Goal: Transaction & Acquisition: Purchase product/service

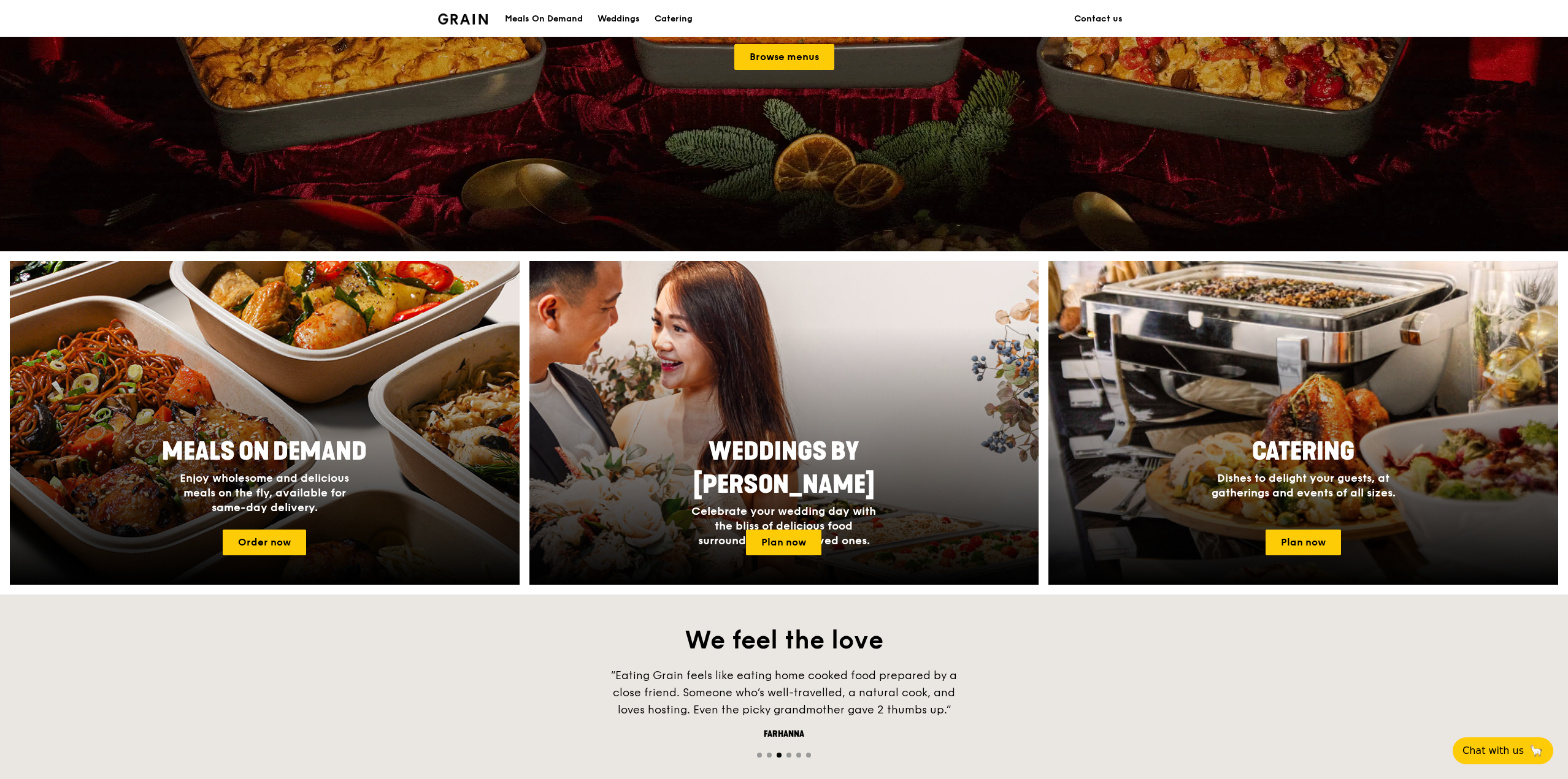
scroll to position [245, 0]
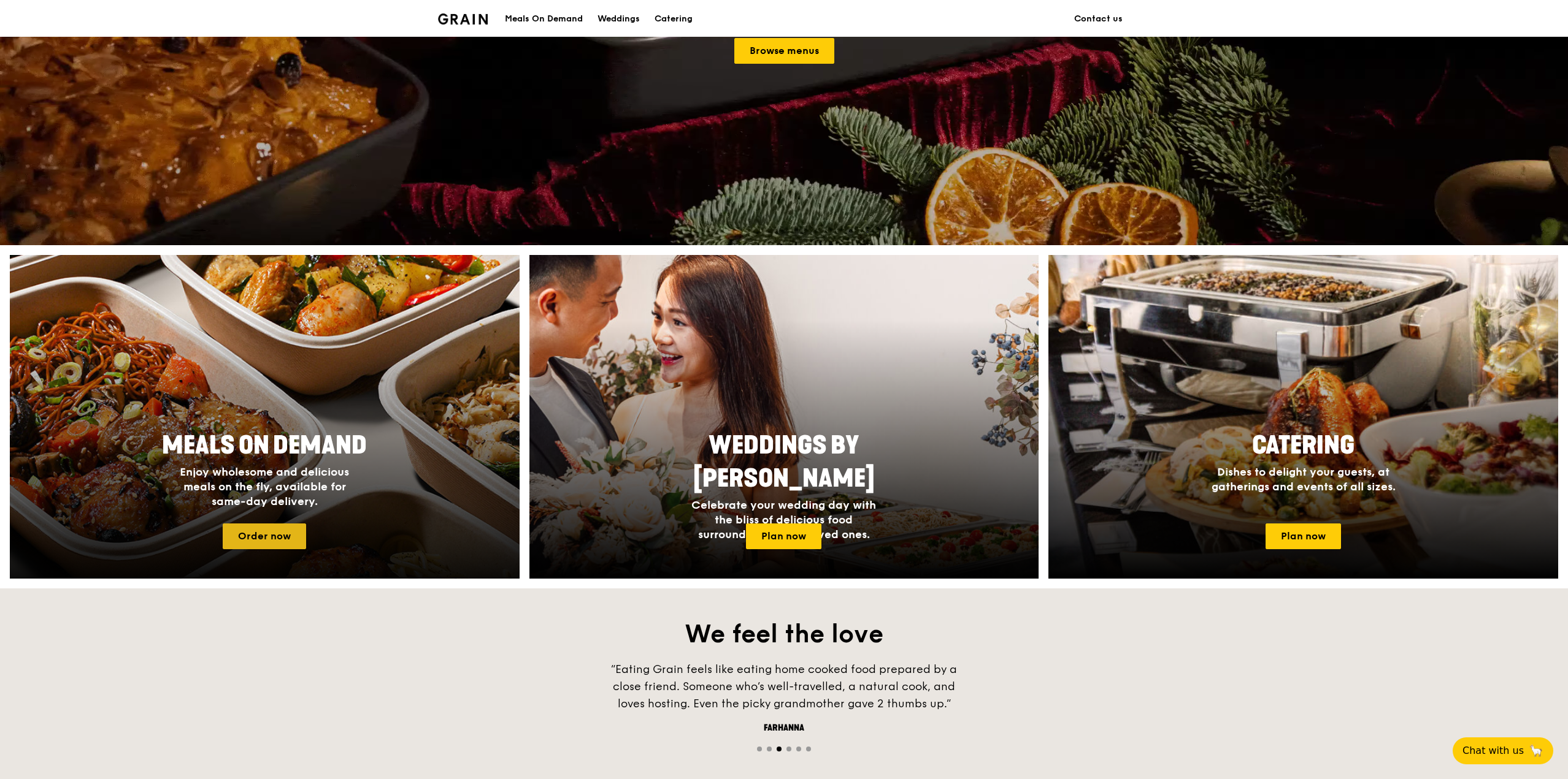
click at [270, 536] on link "Order now" at bounding box center [264, 536] width 84 height 26
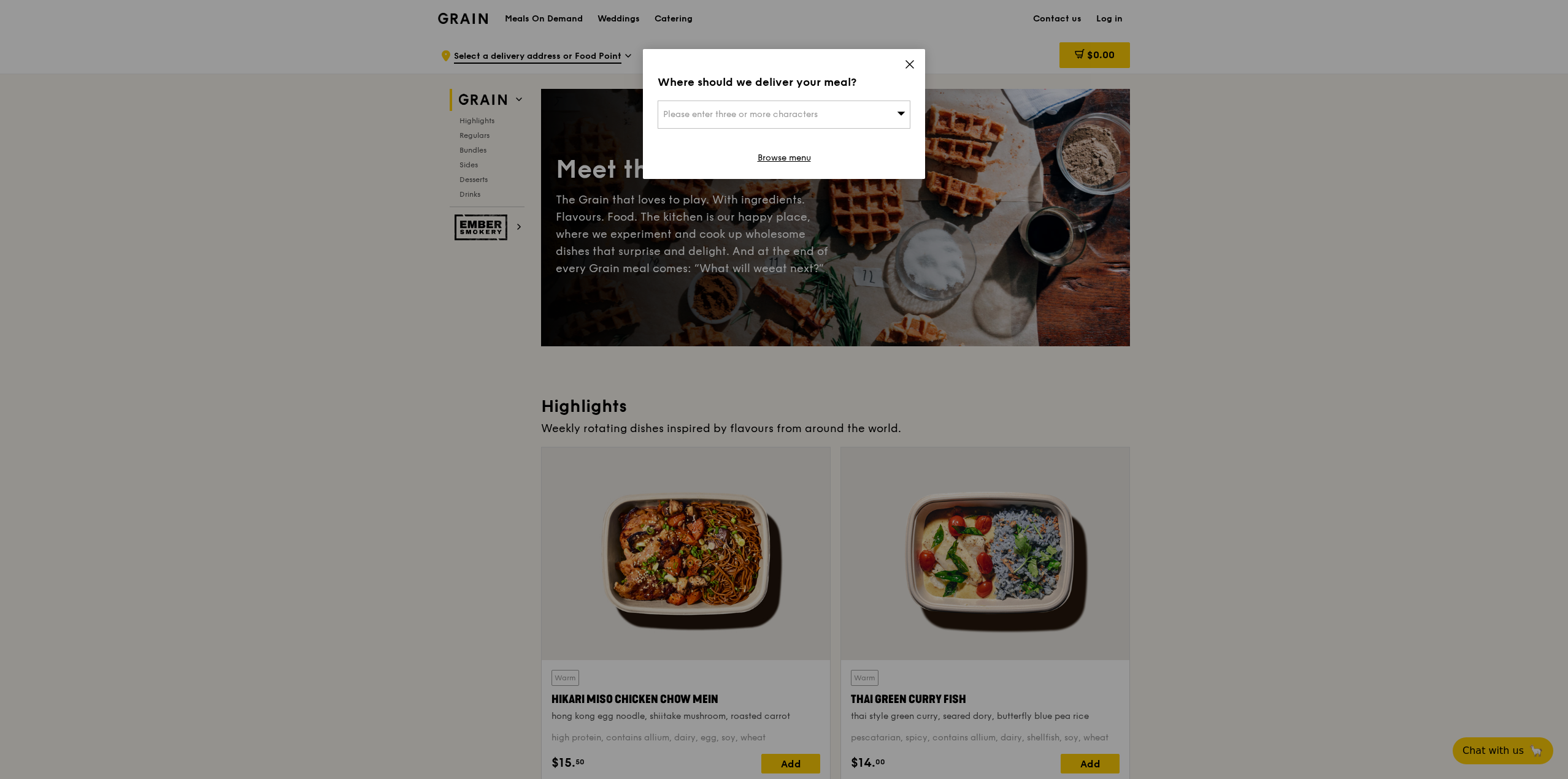
click at [844, 115] on div "Please enter three or more characters" at bounding box center [784, 114] width 253 height 28
type input "078881"
click at [772, 143] on div "[STREET_ADDRESS]" at bounding box center [755, 139] width 182 height 12
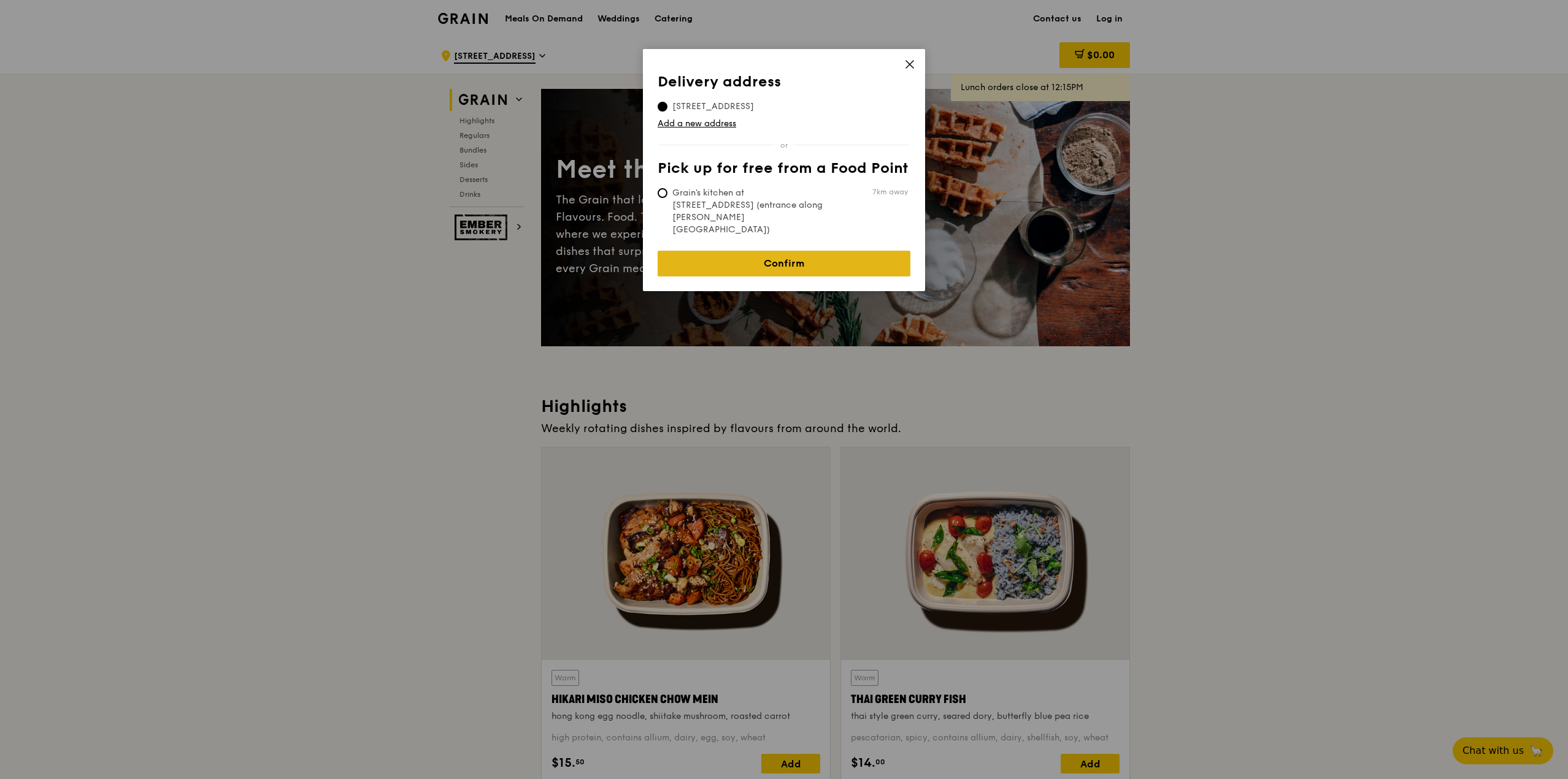
click at [829, 251] on link "Confirm" at bounding box center [784, 264] width 253 height 26
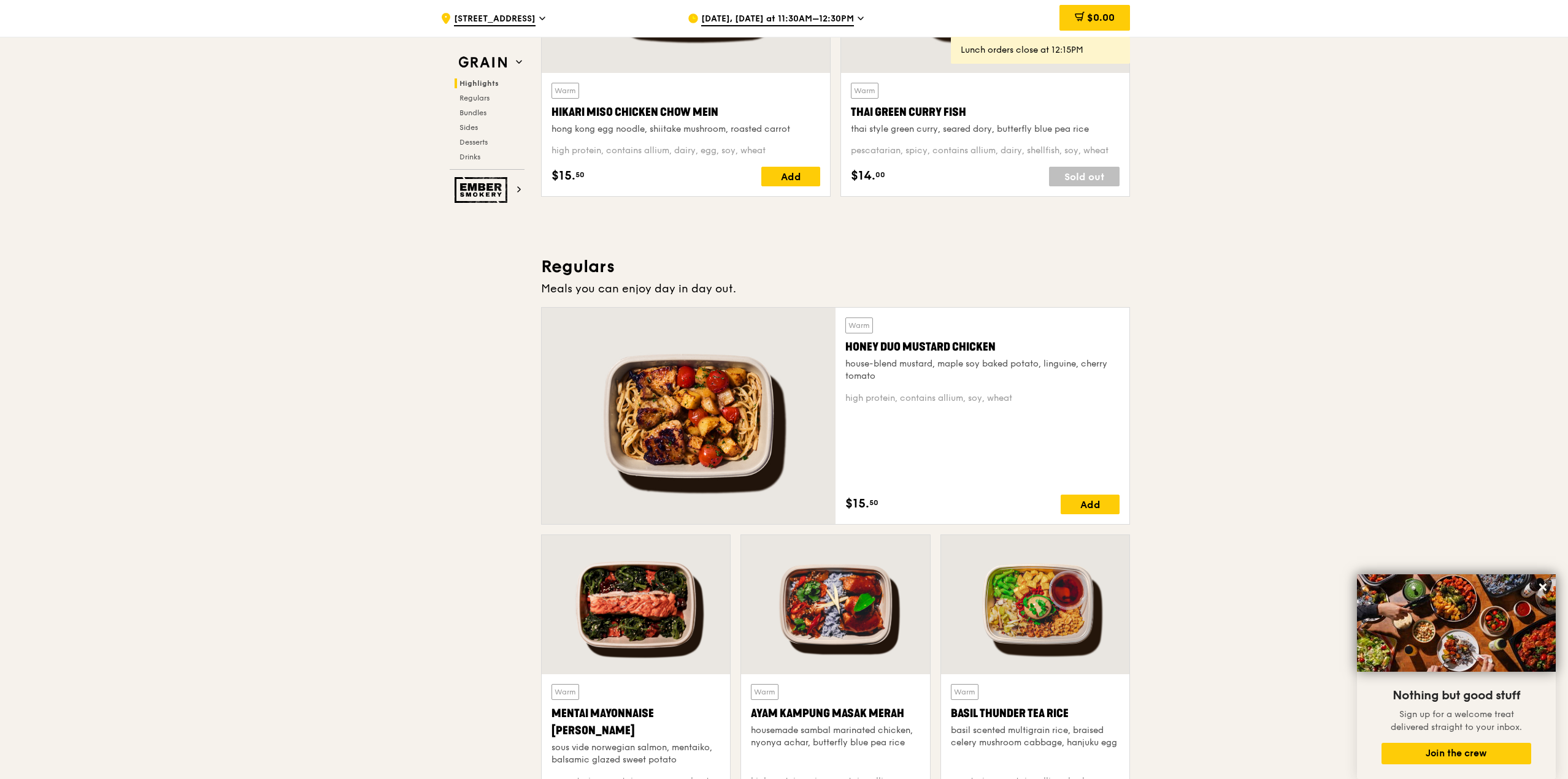
scroll to position [614, 0]
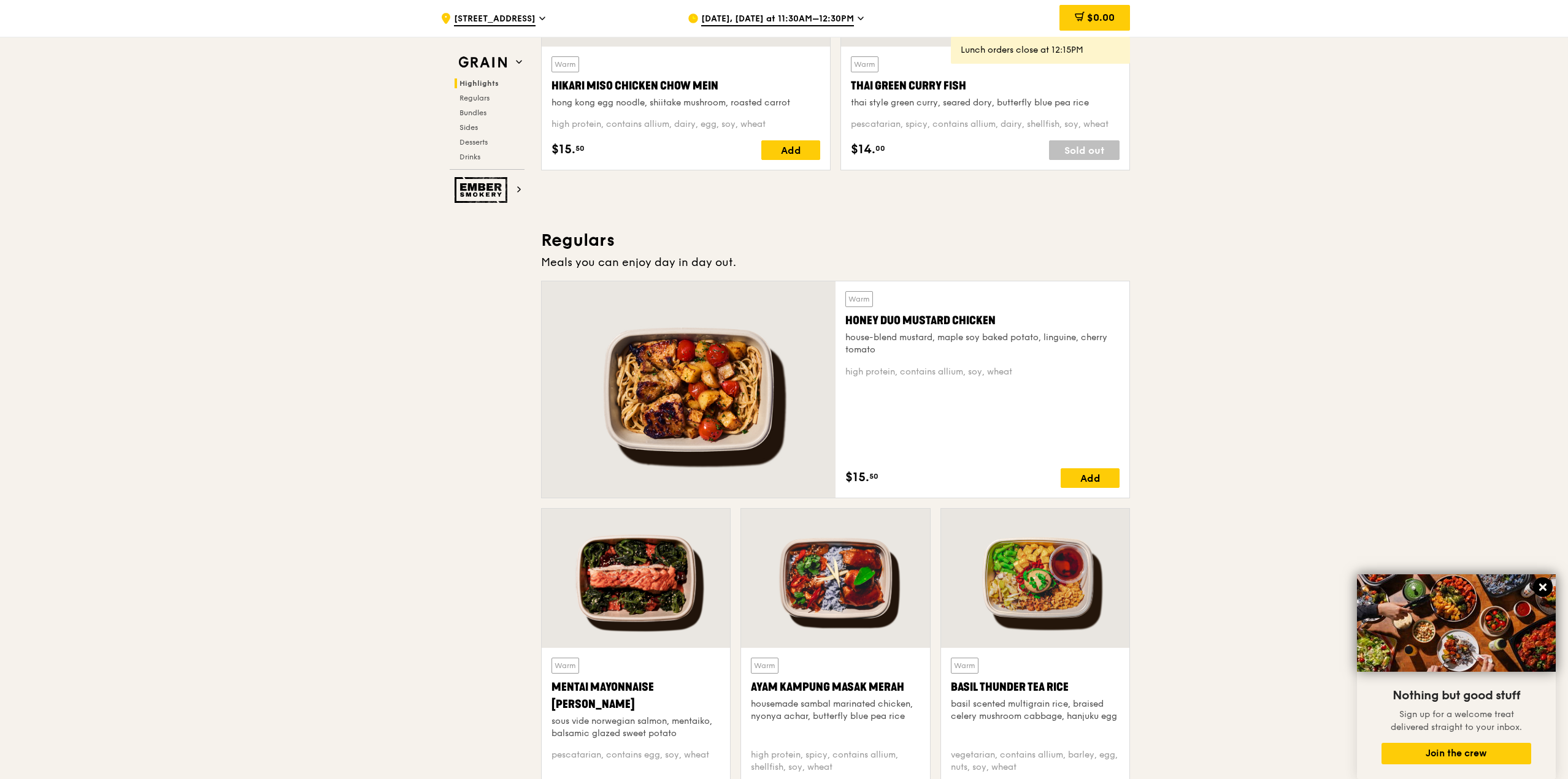
click at [1543, 585] on icon at bounding box center [1543, 587] width 11 height 11
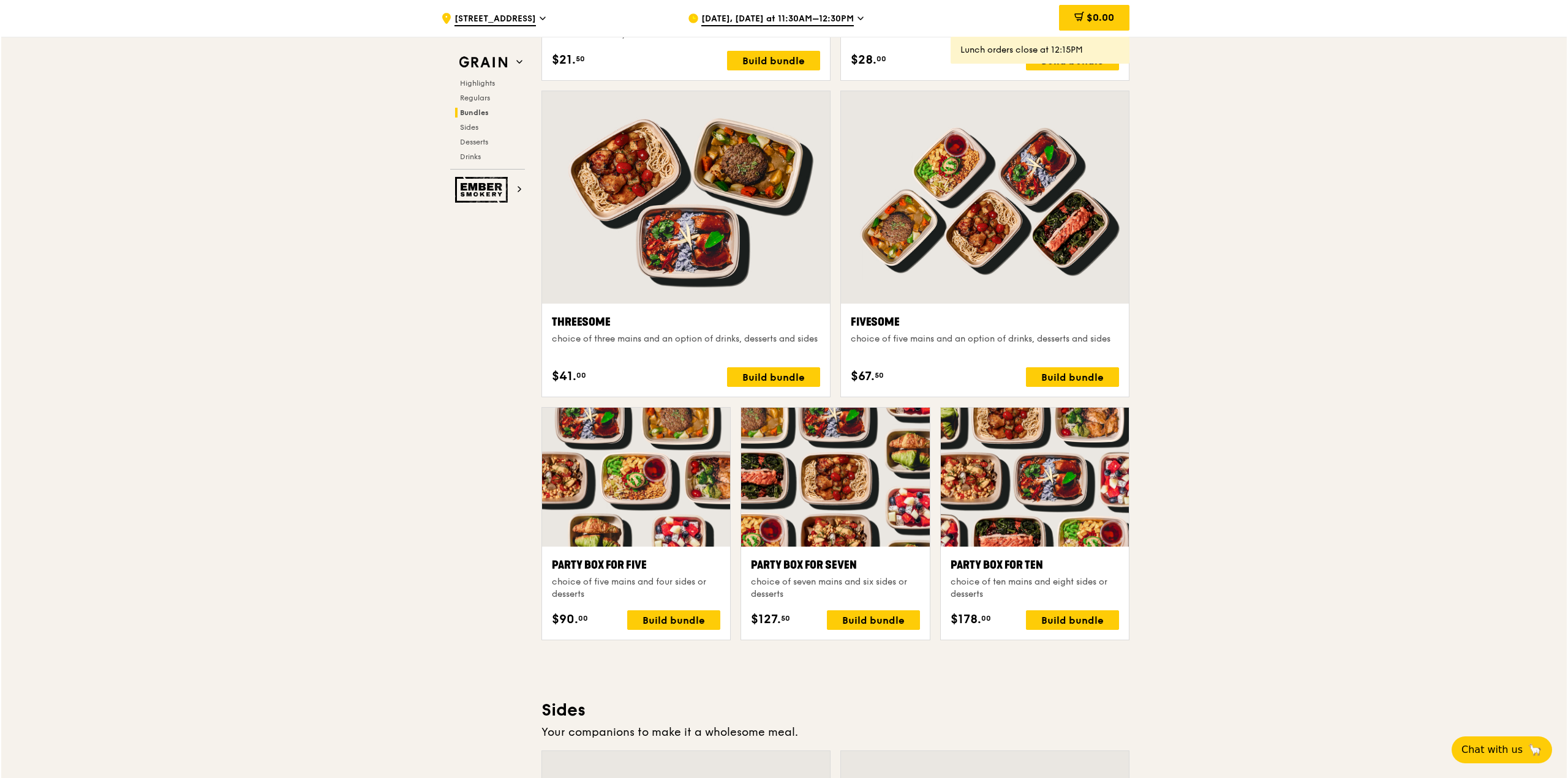
scroll to position [2070, 0]
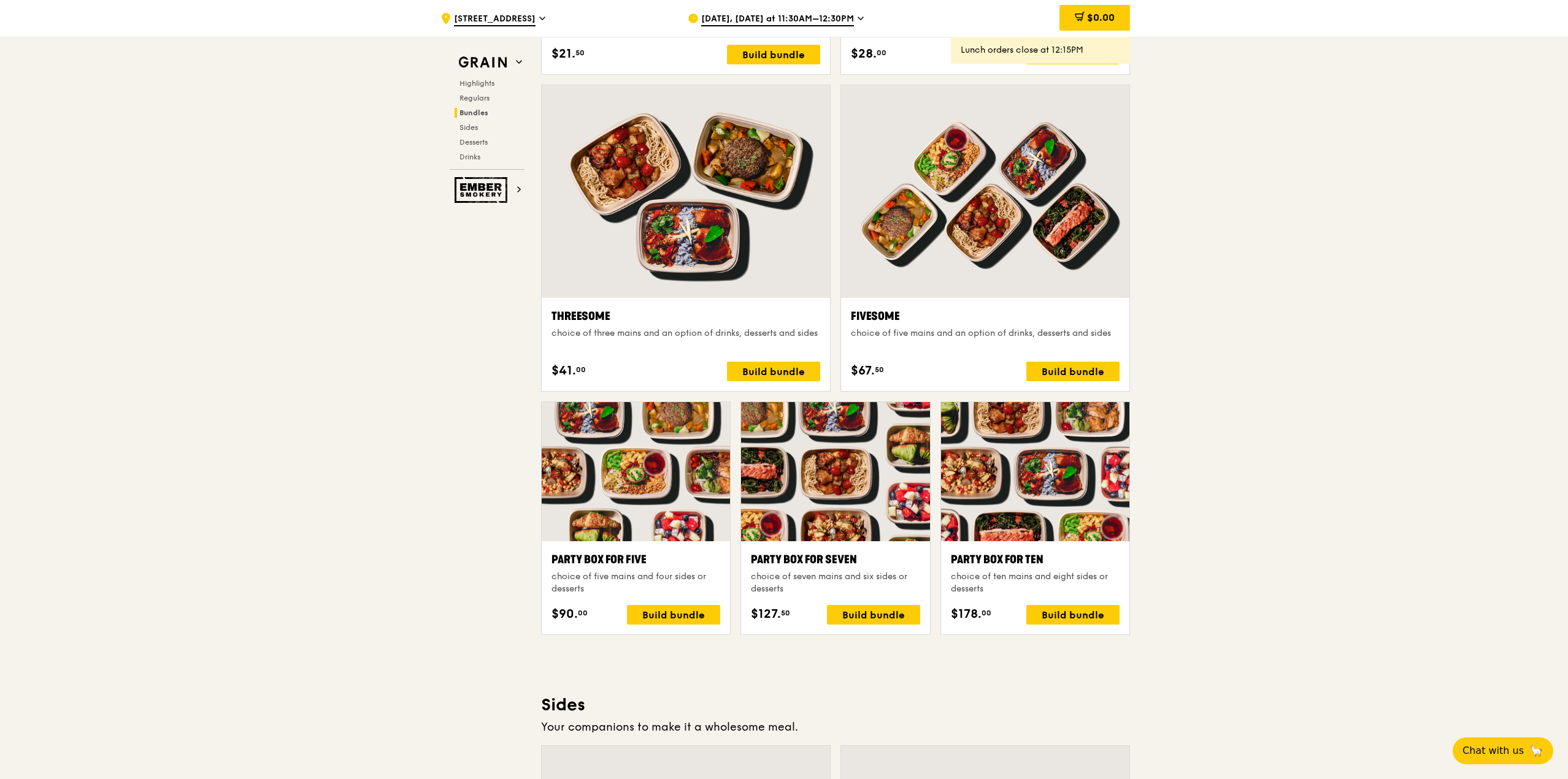
click at [1034, 478] on div at bounding box center [1035, 472] width 188 height 140
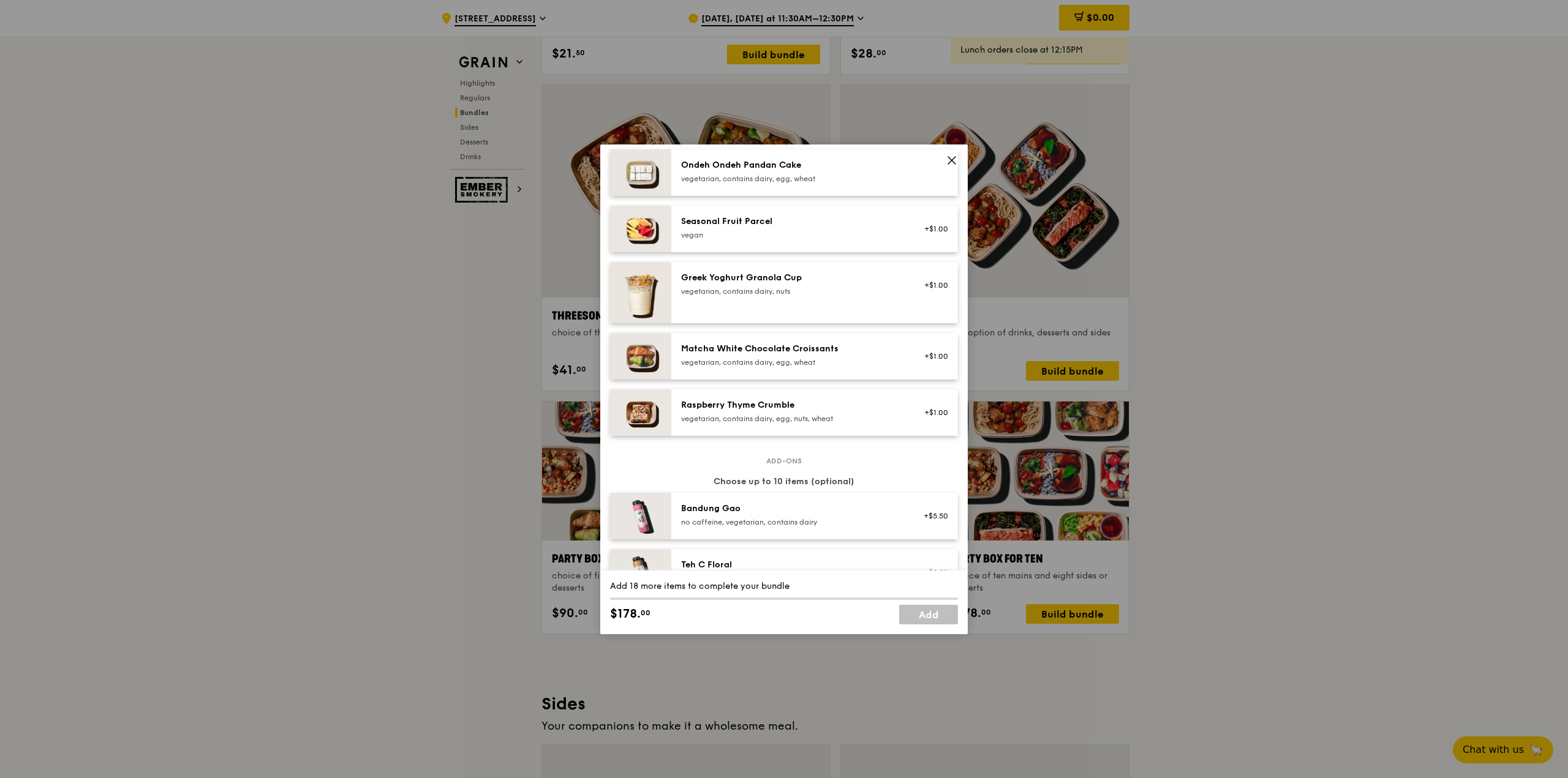
scroll to position [1041, 0]
drag, startPoint x: 952, startPoint y: 163, endPoint x: 964, endPoint y: 189, distance: 28.6
click at [952, 163] on icon at bounding box center [951, 161] width 11 height 11
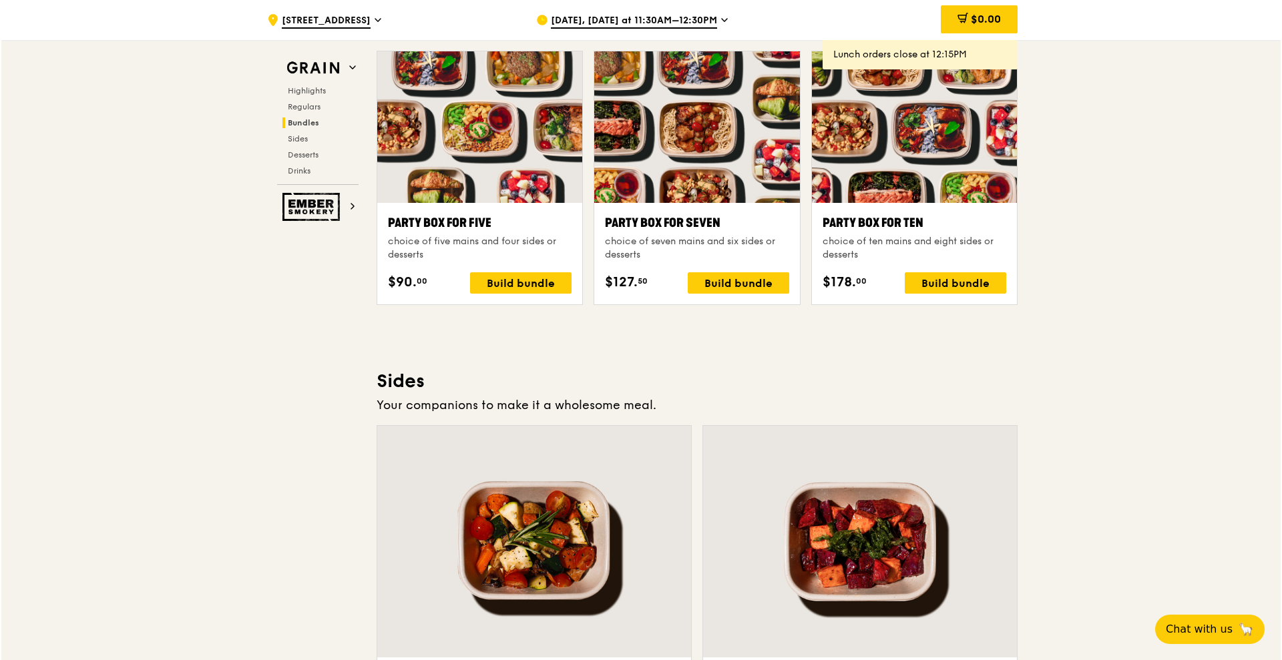
scroll to position [2690, 0]
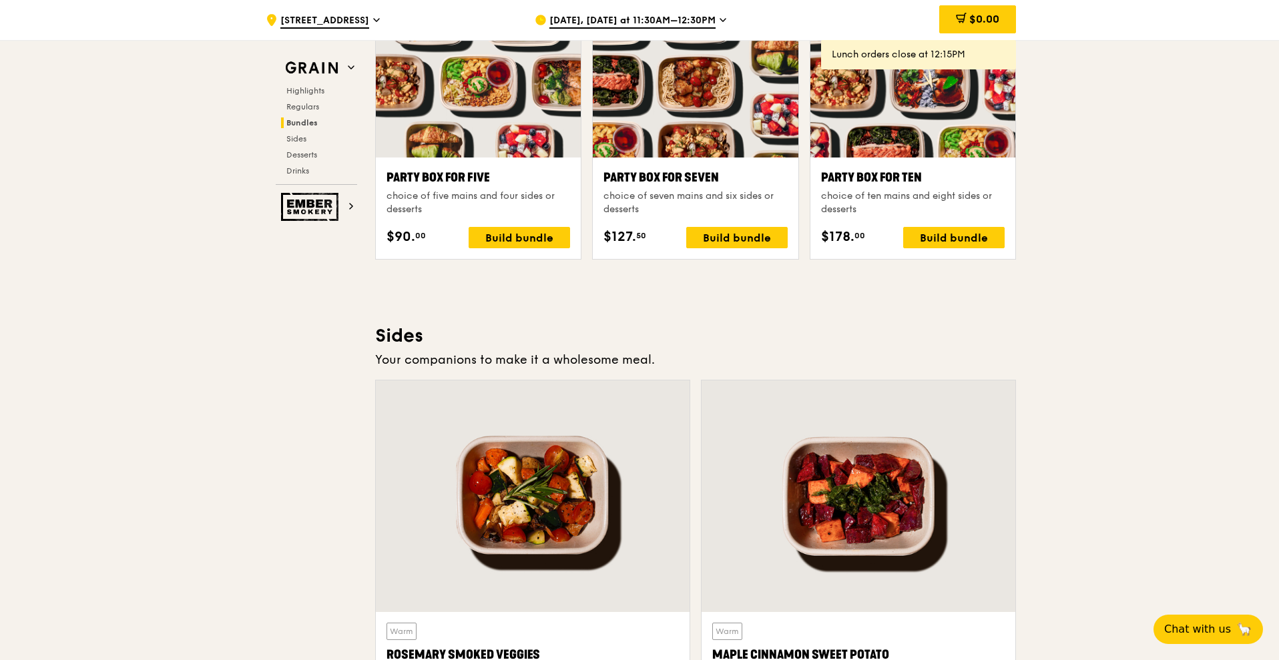
click at [906, 178] on div "Party Box for Ten" at bounding box center [913, 177] width 184 height 19
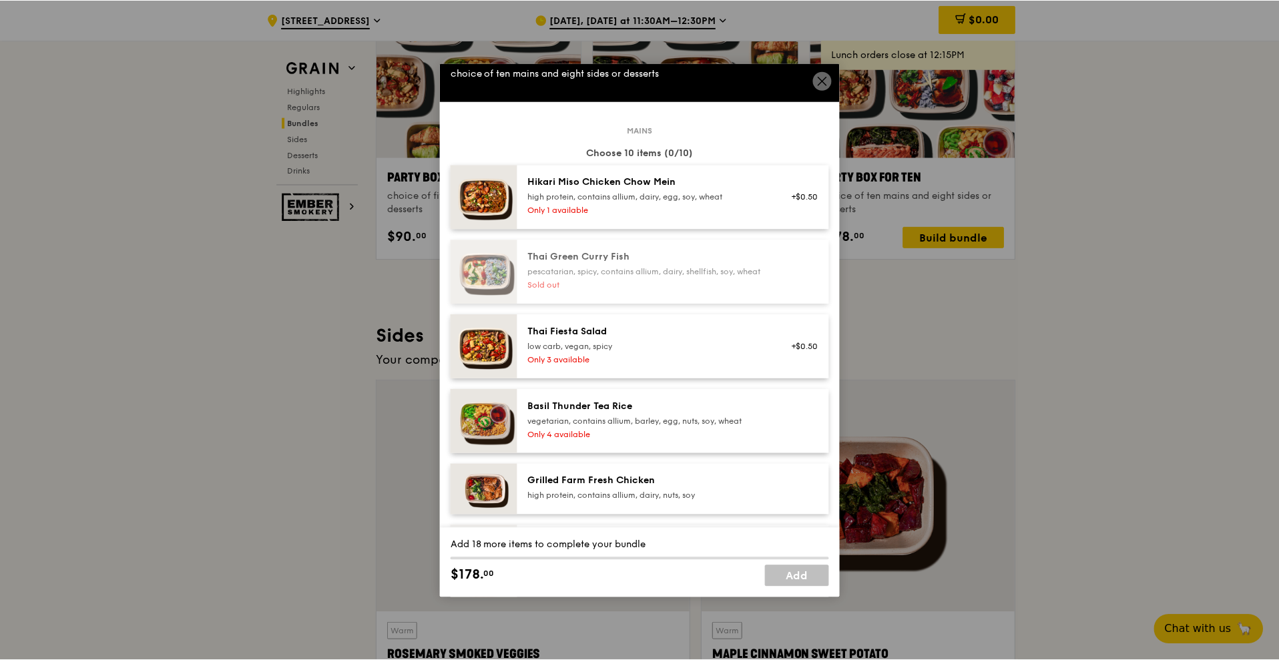
scroll to position [0, 0]
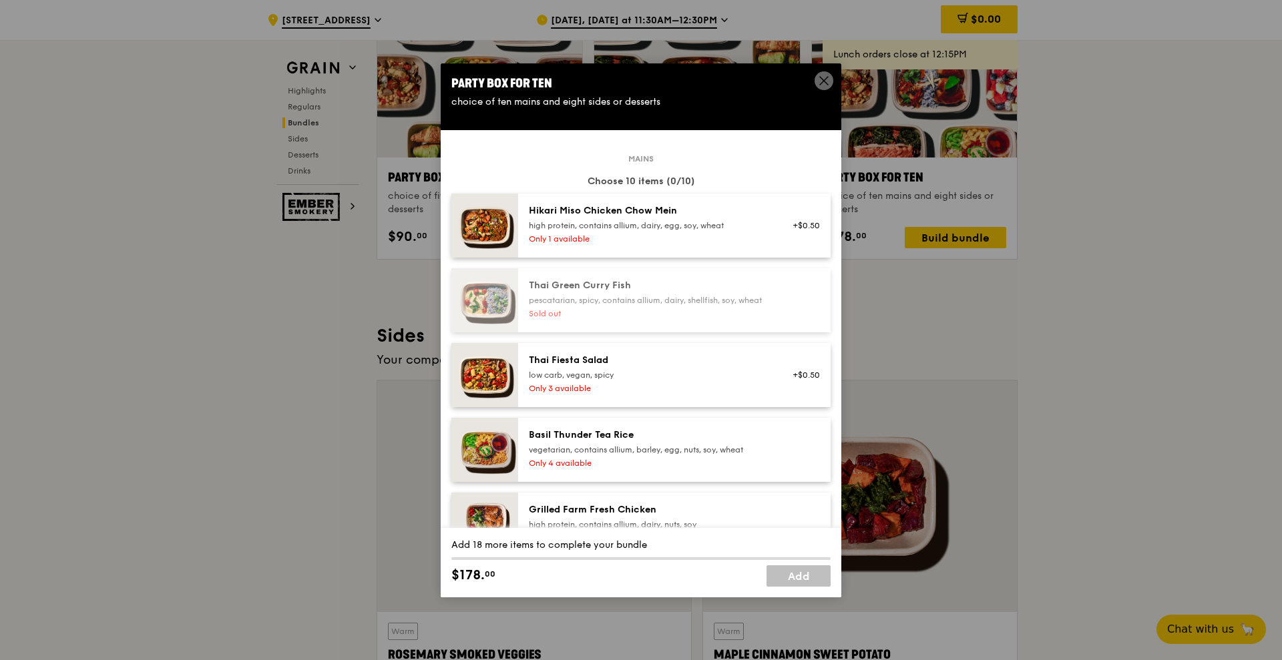
click at [820, 79] on icon at bounding box center [824, 81] width 12 height 12
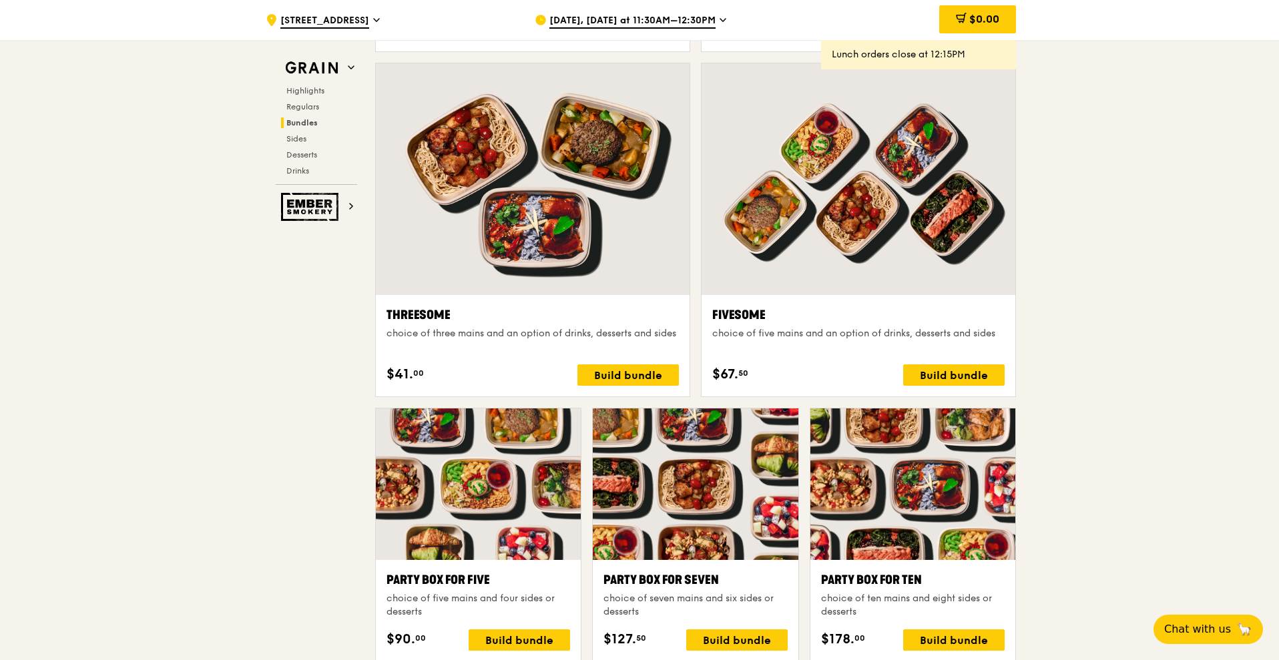
scroll to position [2503, 0]
